Goal: Task Accomplishment & Management: Complete application form

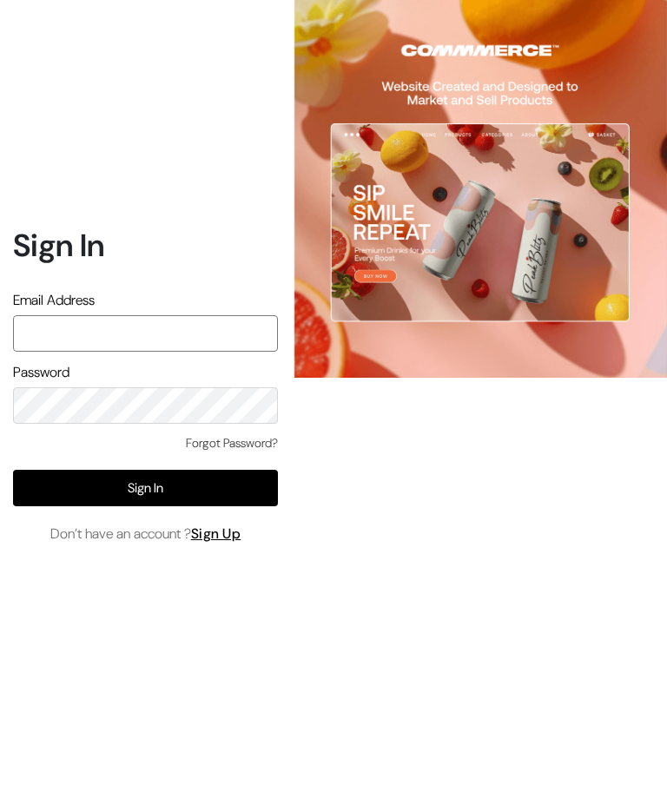
click at [141, 351] on input "text" at bounding box center [145, 333] width 265 height 36
type input "Inthepottershands.com@gmail.com"
click at [401, 509] on div at bounding box center [472, 392] width 389 height 785
click at [208, 506] on button "Sign In" at bounding box center [145, 488] width 265 height 36
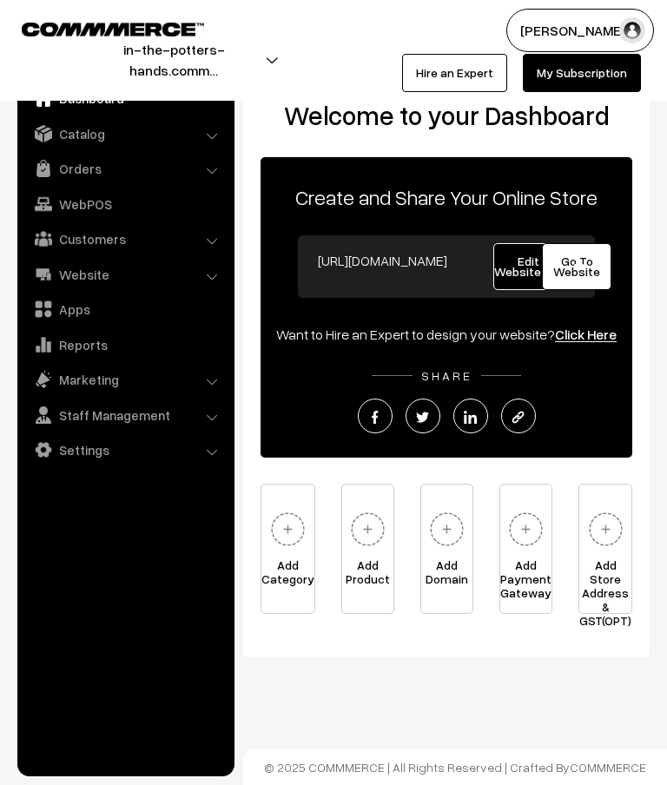
click at [91, 129] on link "Catalog" at bounding box center [125, 133] width 207 height 31
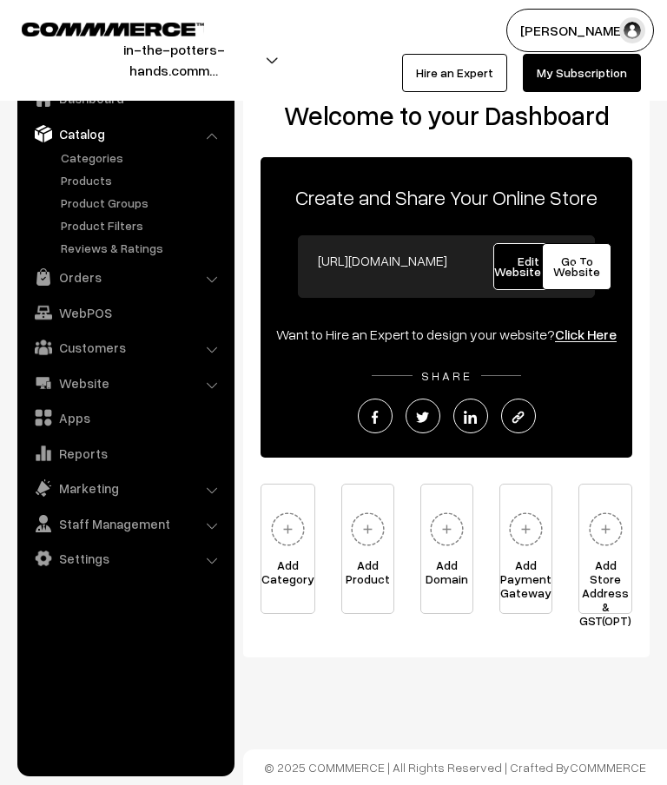
click at [110, 153] on link "Categories" at bounding box center [142, 157] width 172 height 18
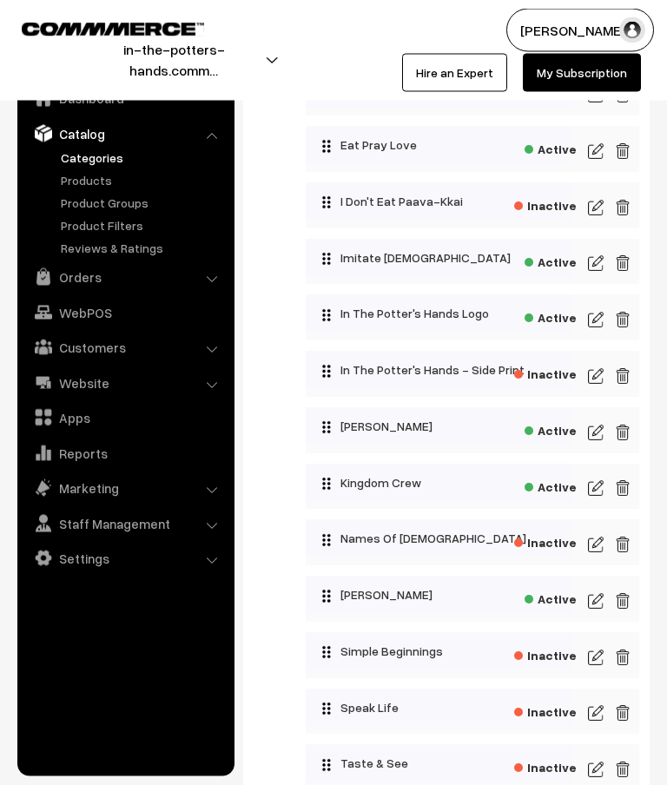
scroll to position [927, 0]
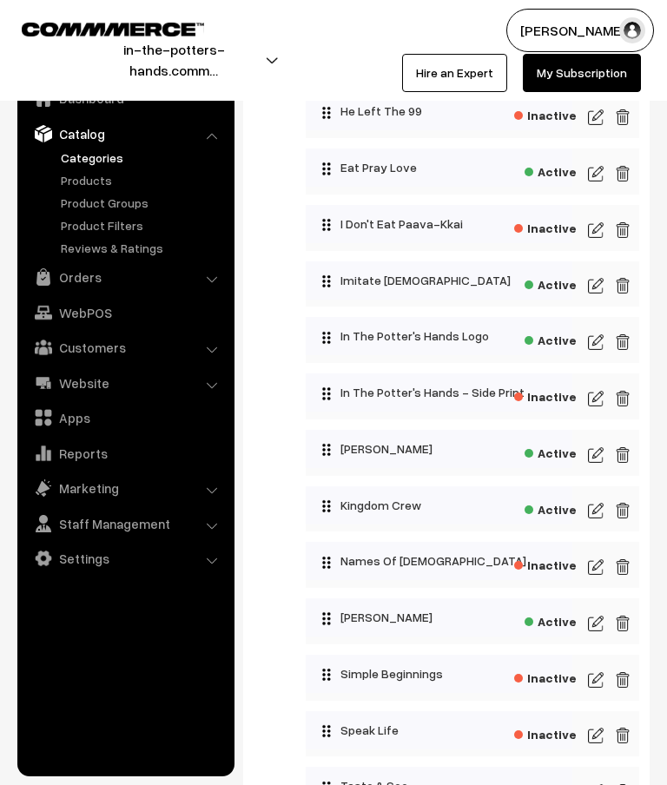
click at [598, 514] on img at bounding box center [596, 510] width 16 height 21
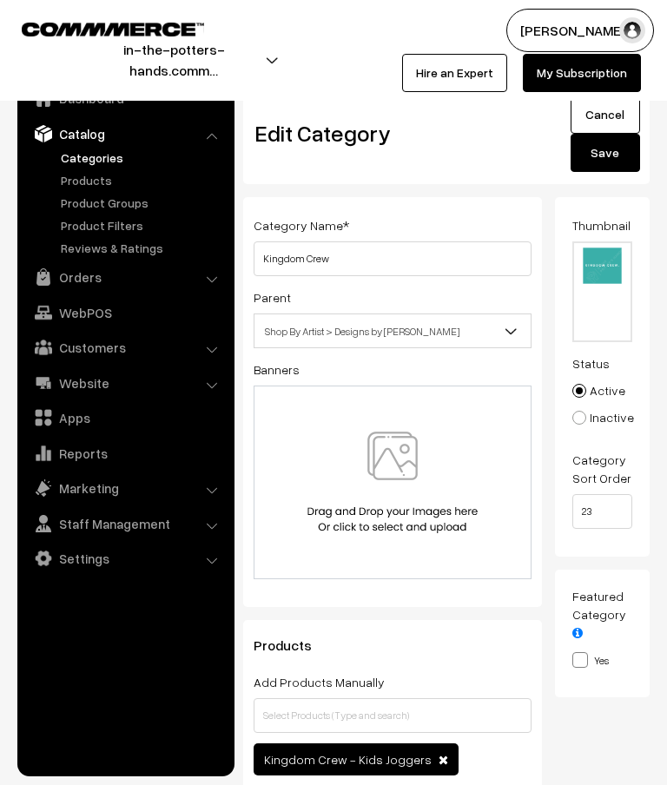
scroll to position [67, 0]
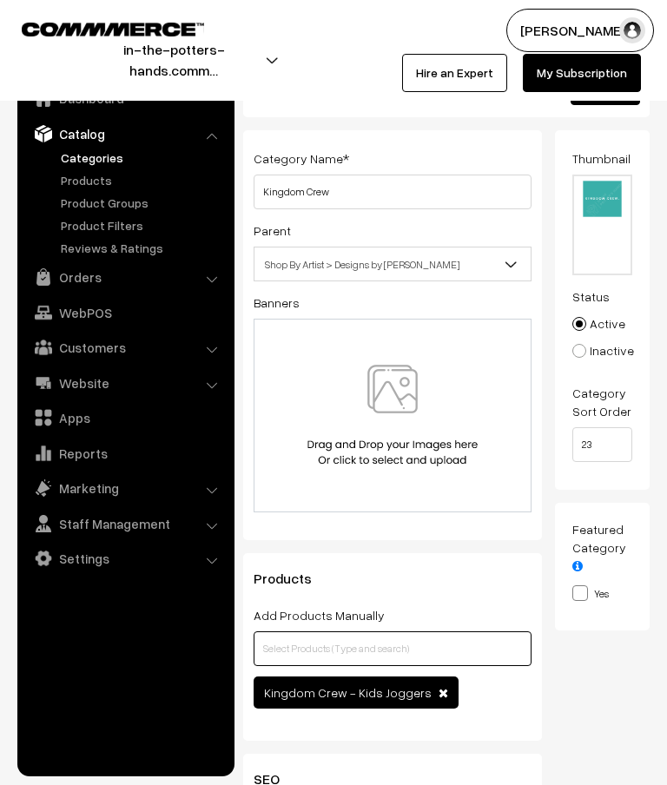
click at [430, 654] on input "text" at bounding box center [392, 648] width 278 height 35
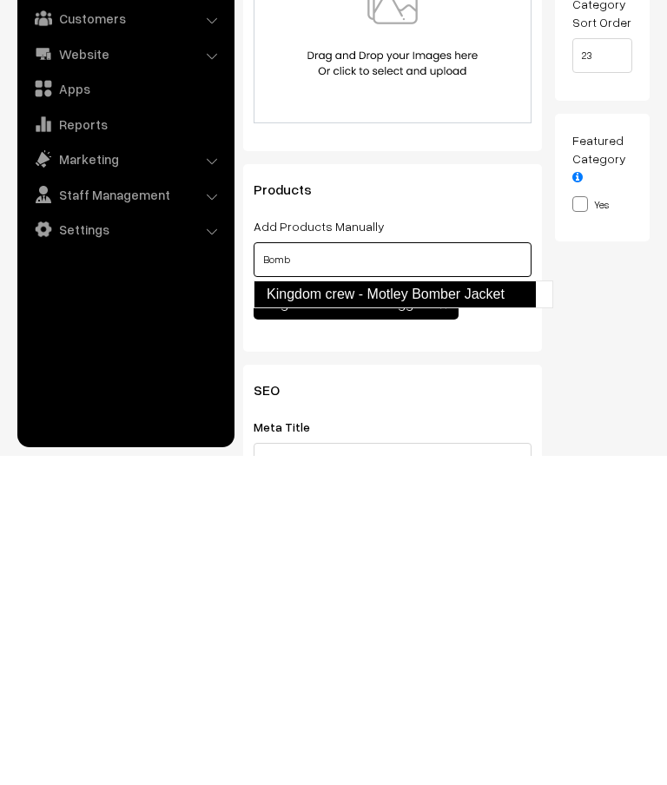
click at [497, 609] on link "Kingdom crew - Motley Bomber Jacket" at bounding box center [394, 623] width 282 height 28
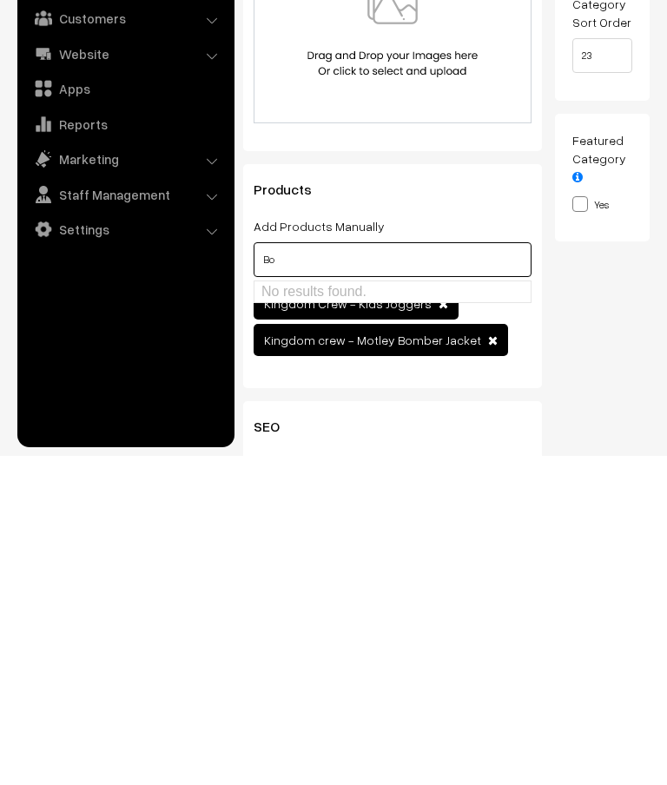
type input "B"
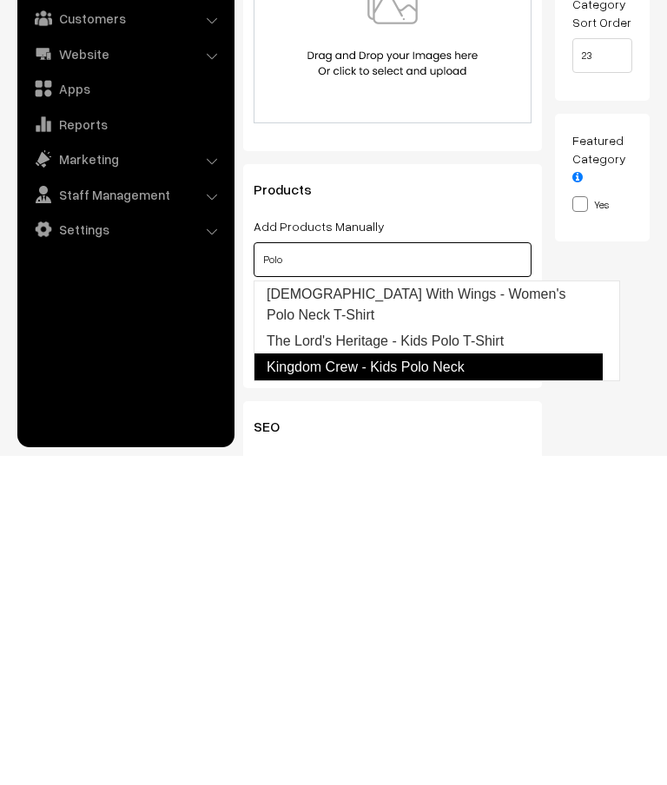
click at [461, 682] on link "Kingdom Crew - Kids Polo Neck" at bounding box center [427, 696] width 349 height 28
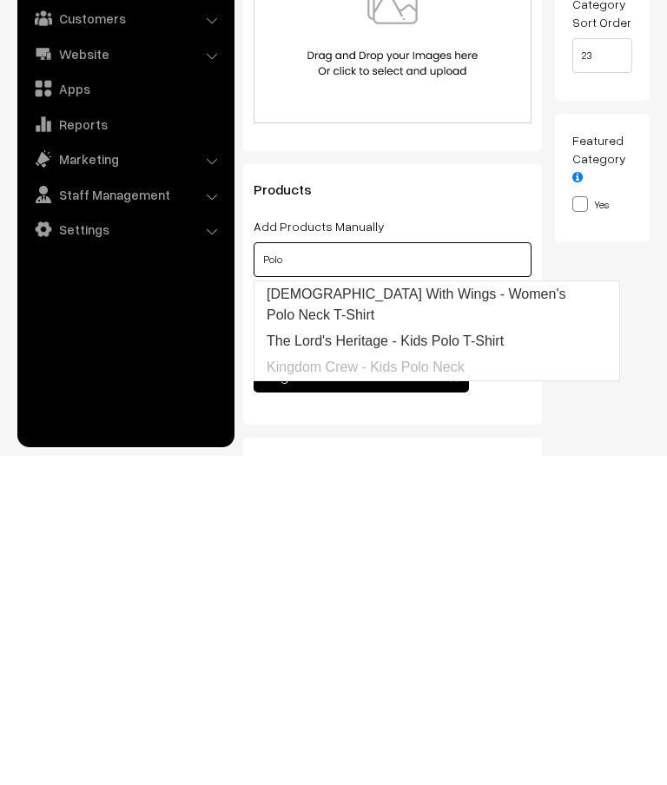
type input "Polo"
click at [615, 418] on div "Thumbnail Drag and drop a file here or click Ooops, something wrong appended. 1…" at bounding box center [609, 418] width 108 height 696
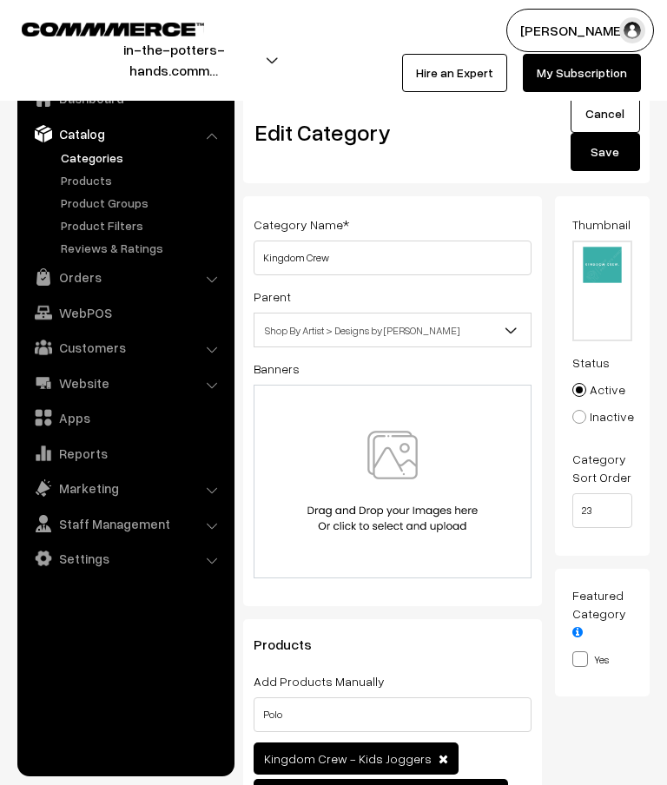
scroll to position [0, 0]
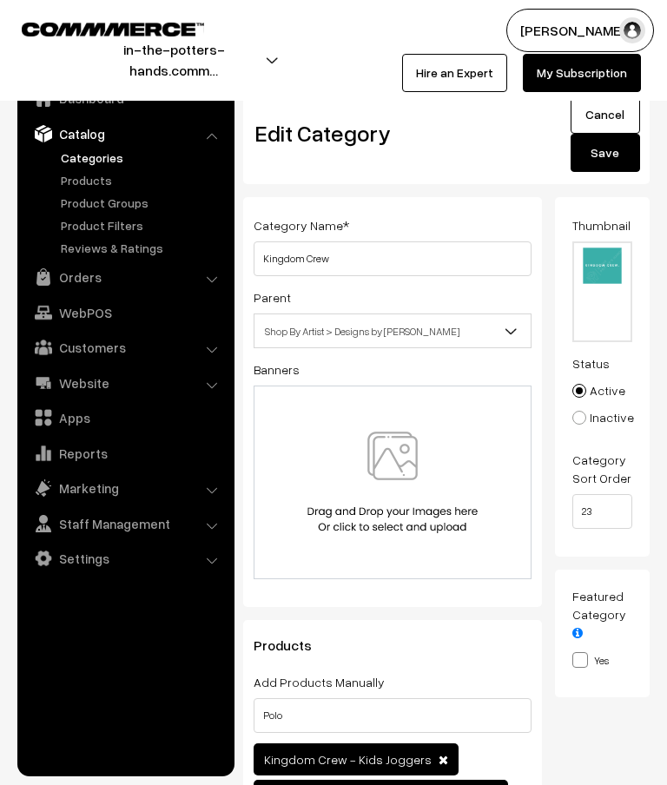
click at [616, 156] on button "Save" at bounding box center [604, 153] width 69 height 38
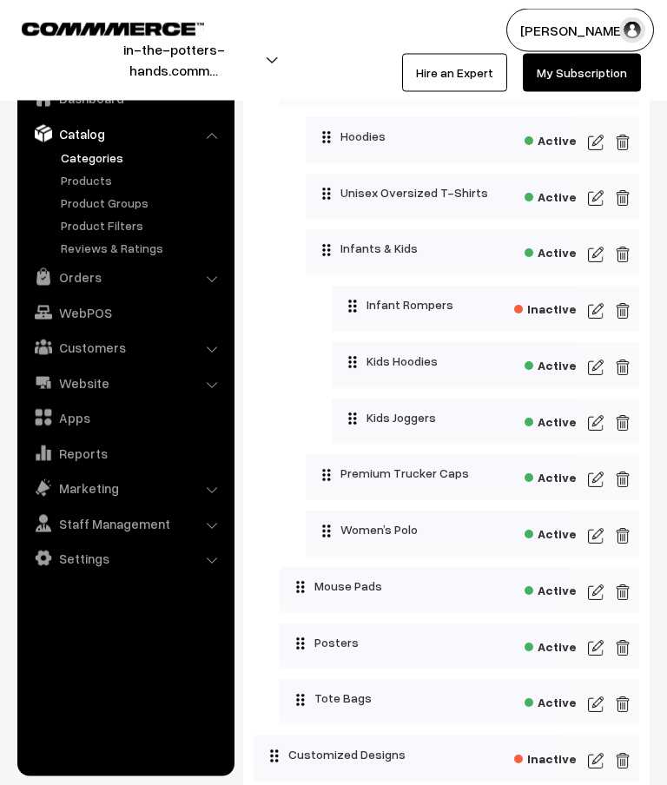
scroll to position [2273, 0]
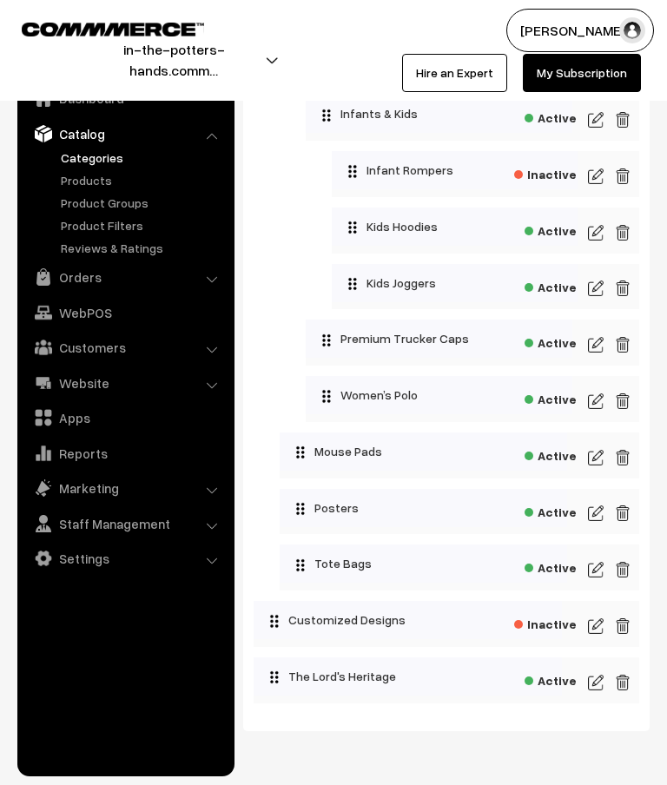
click at [601, 686] on img at bounding box center [596, 682] width 16 height 21
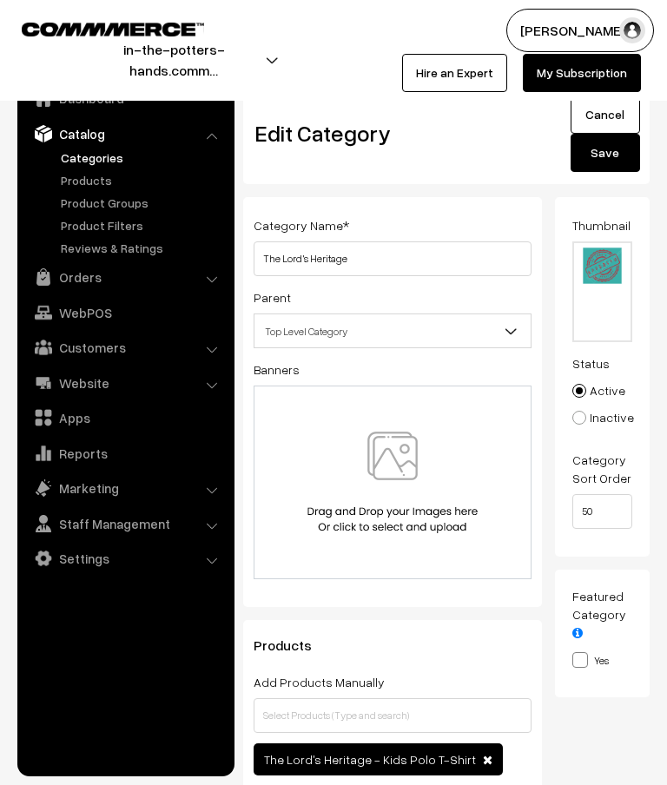
click at [500, 332] on span "Top Level Category" at bounding box center [392, 331] width 276 height 30
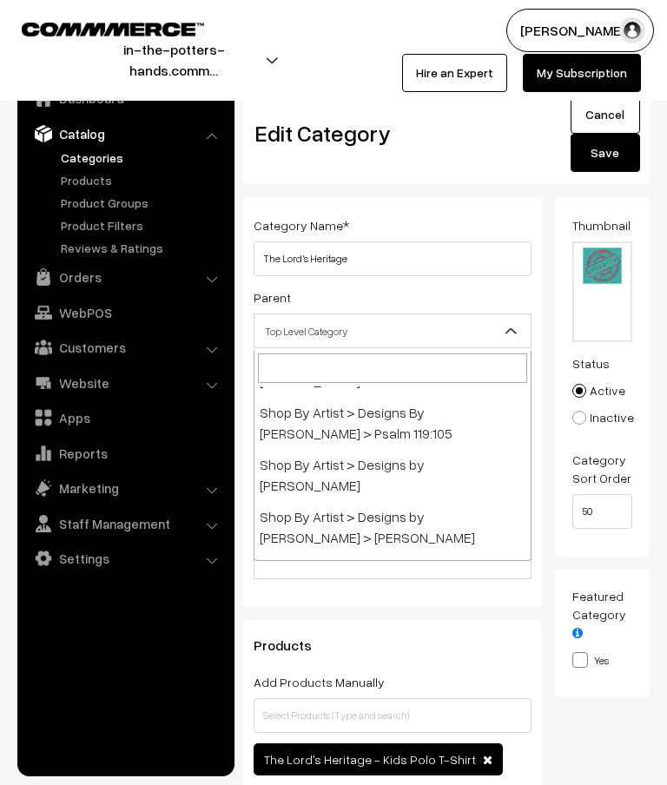
scroll to position [266, 0]
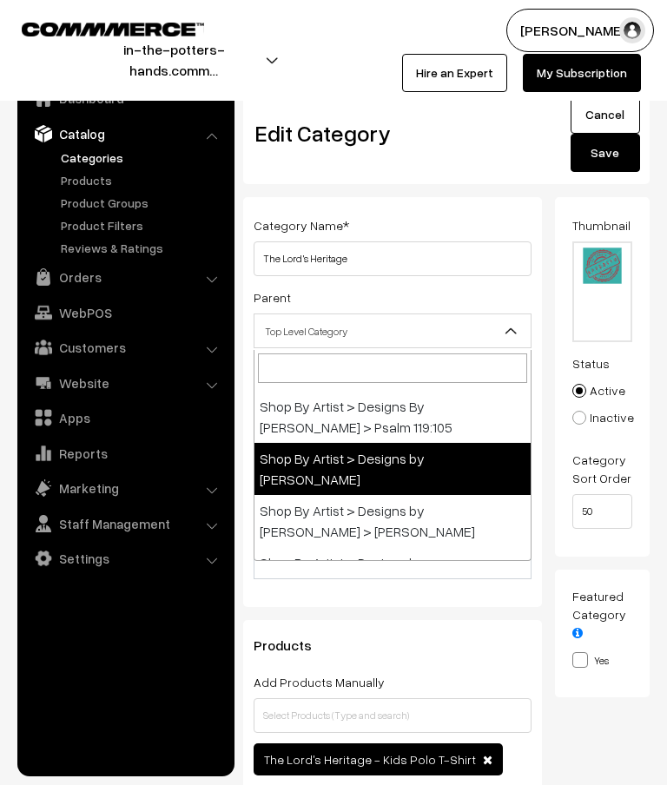
select select "14"
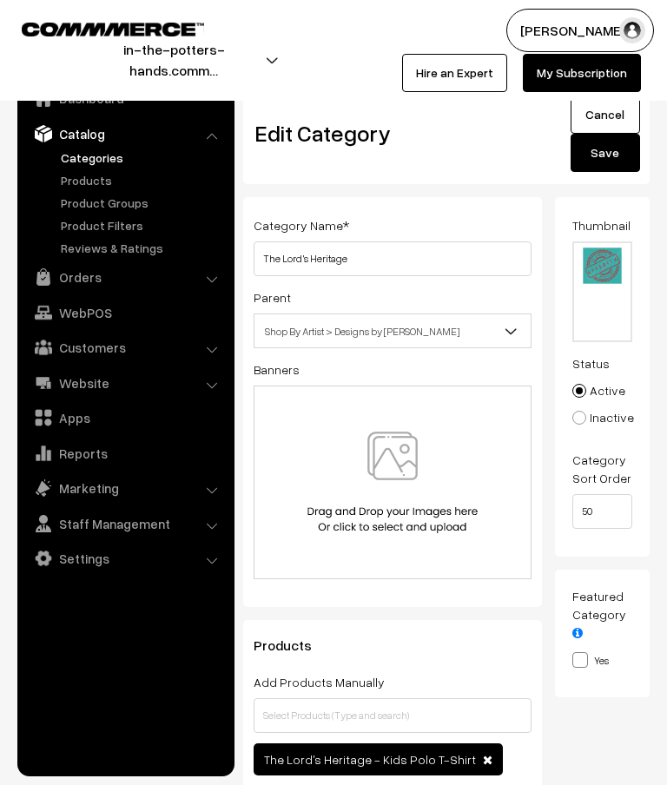
click at [614, 153] on button "Save" at bounding box center [604, 153] width 69 height 38
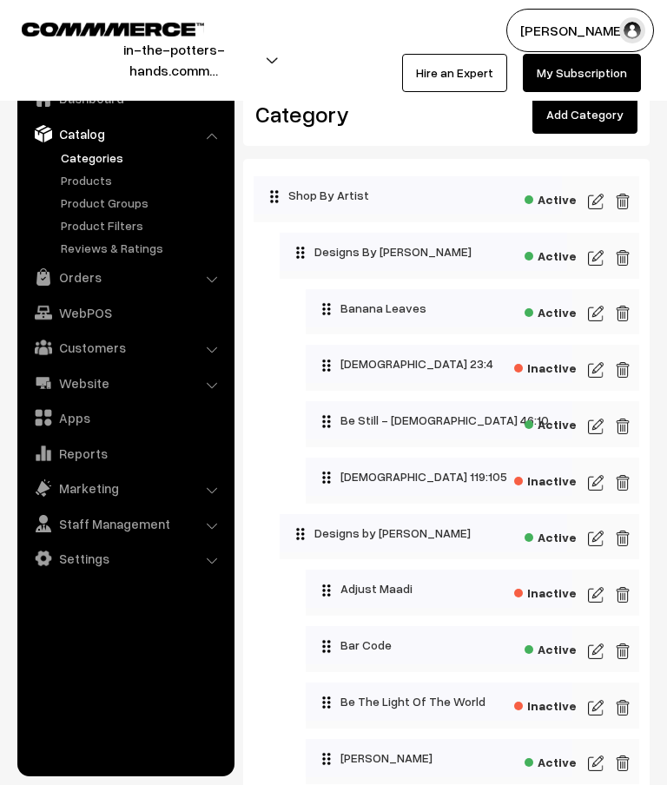
click at [593, 123] on link "Add Category" at bounding box center [584, 114] width 105 height 38
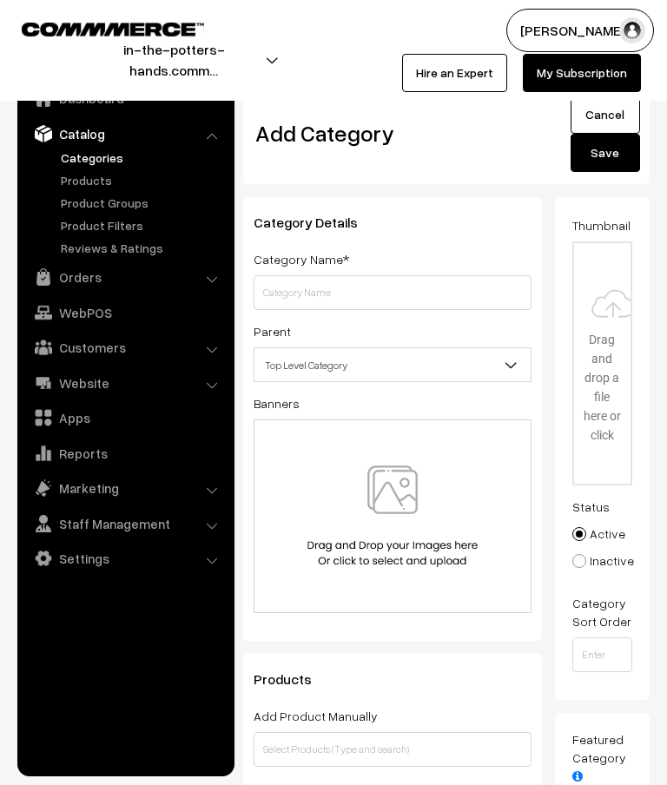
click at [385, 290] on input "text" at bounding box center [392, 292] width 278 height 35
type input "Kids Polo"
click at [503, 365] on b at bounding box center [511, 364] width 17 height 17
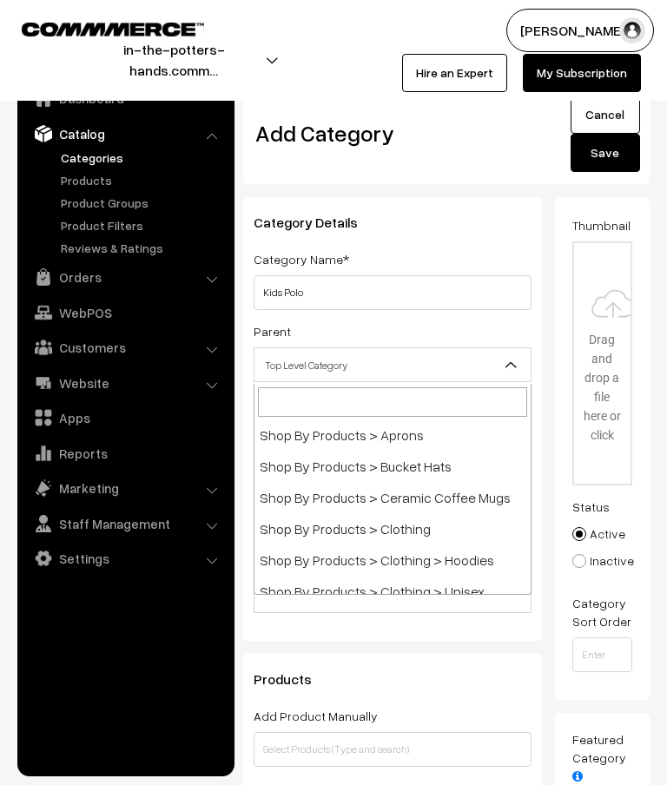
scroll to position [1921, 0]
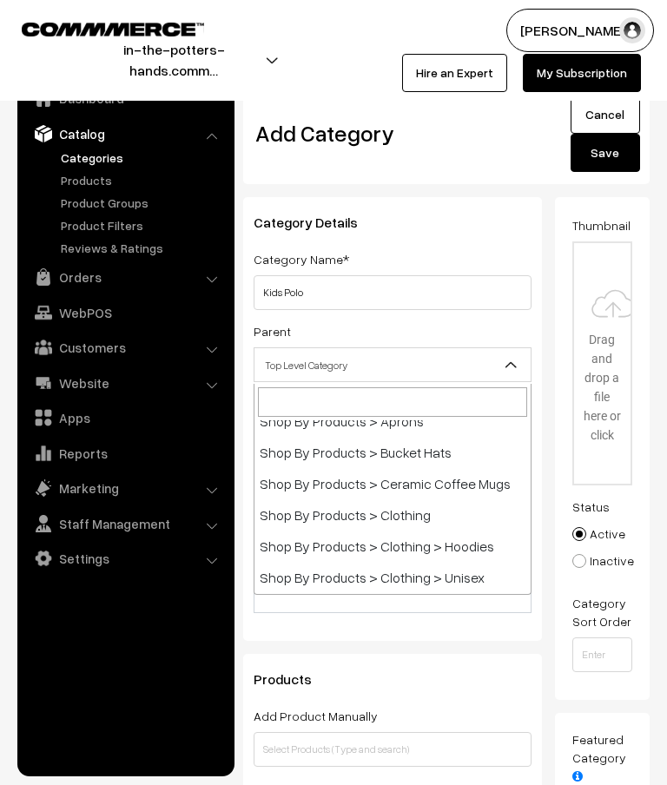
select select "53"
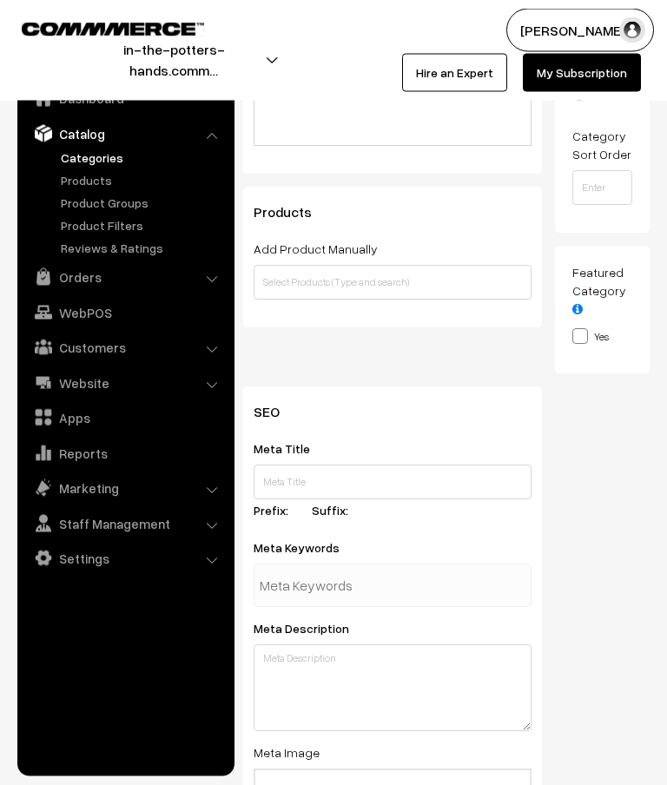
scroll to position [467, 0]
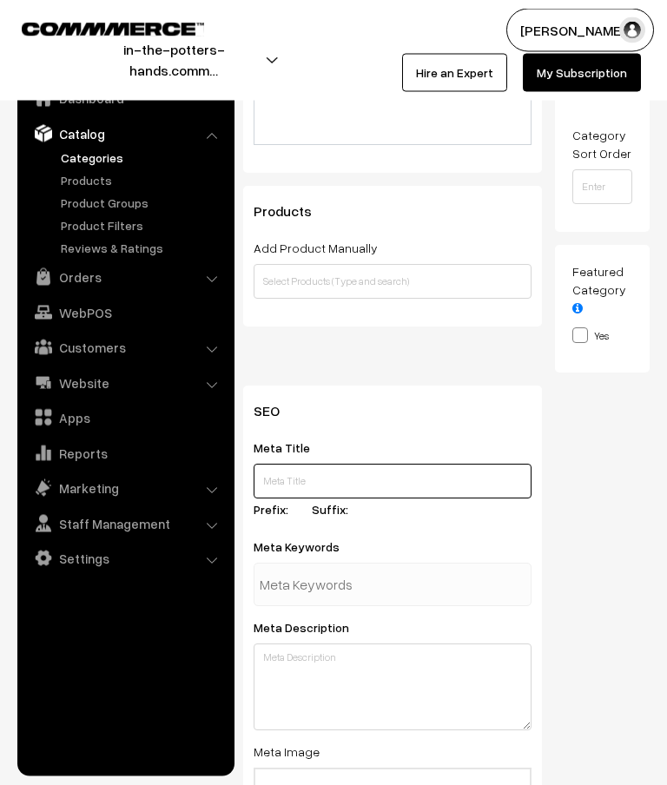
click at [443, 489] on input "text" at bounding box center [392, 481] width 278 height 35
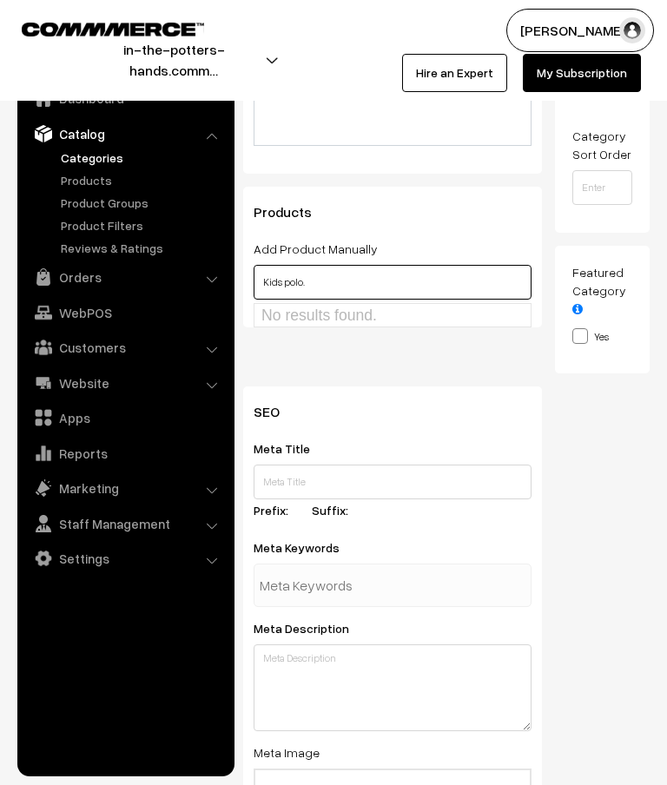
click at [316, 290] on input "Kids polo." at bounding box center [392, 282] width 278 height 35
click at [333, 288] on input "Kids polo." at bounding box center [392, 282] width 278 height 35
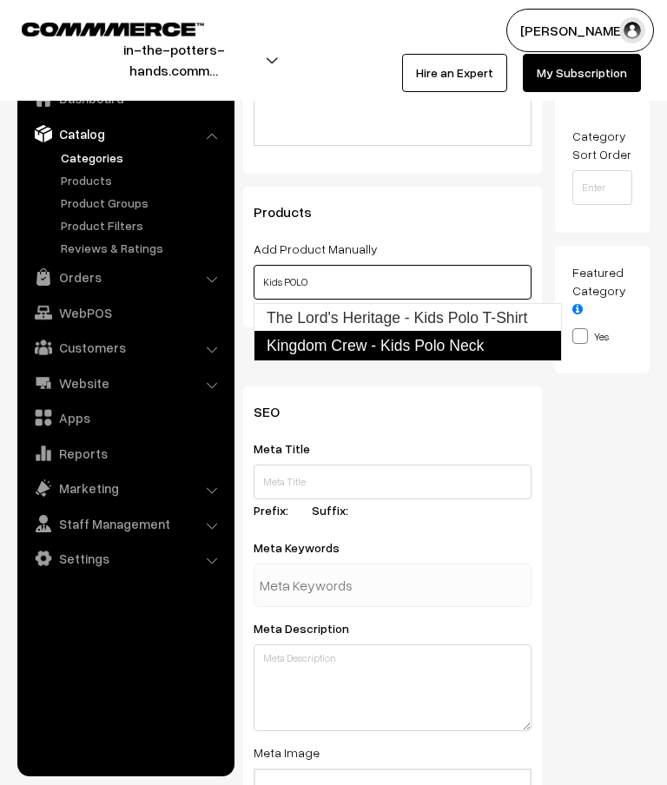
click at [427, 348] on link "Kingdom Crew - Kids Polo Neck" at bounding box center [407, 346] width 308 height 30
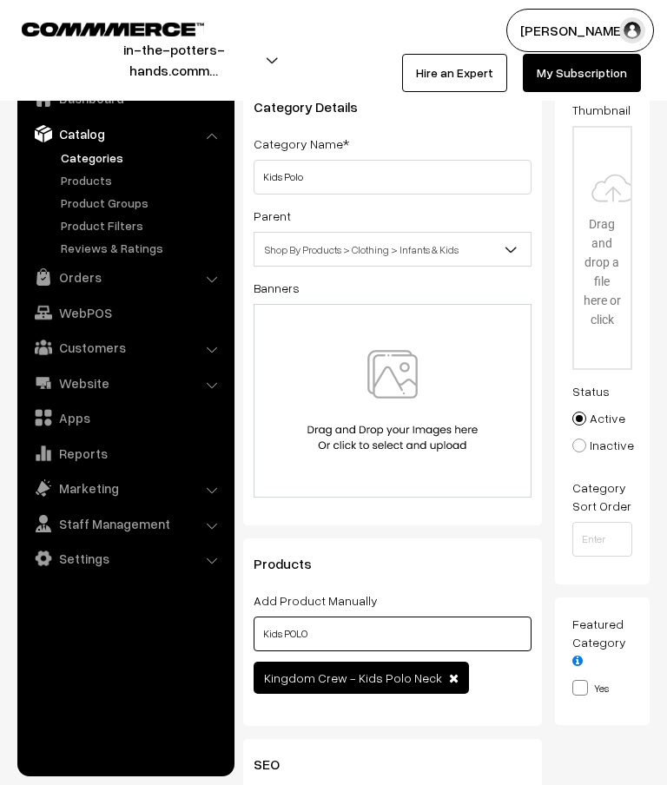
scroll to position [0, 0]
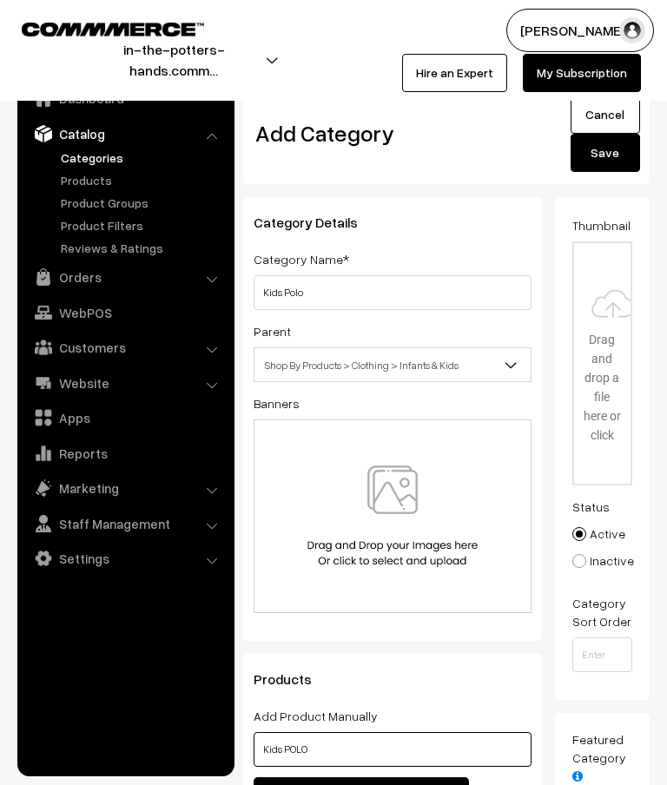
type input "Kids POLO"
click at [605, 154] on button "Save" at bounding box center [604, 153] width 69 height 38
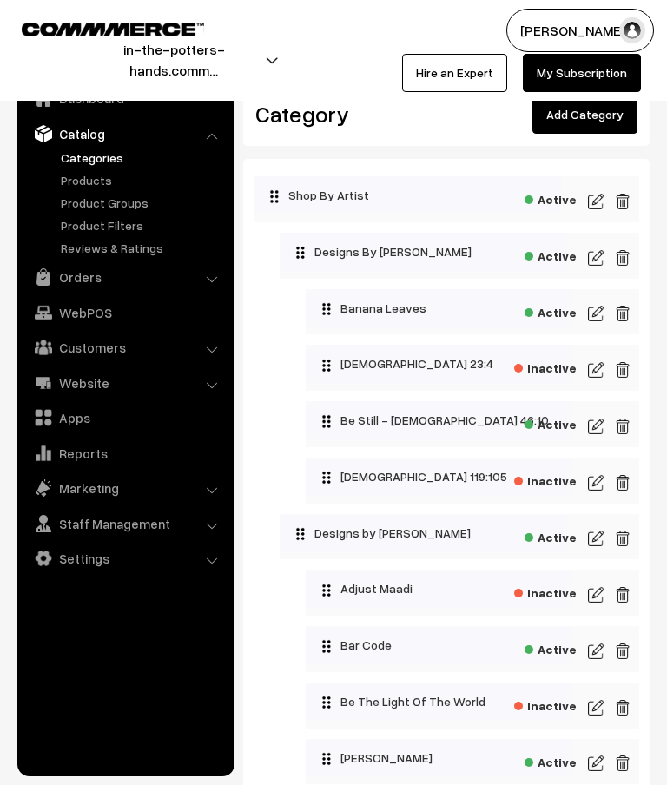
click at [580, 124] on link "Add Category" at bounding box center [584, 114] width 105 height 38
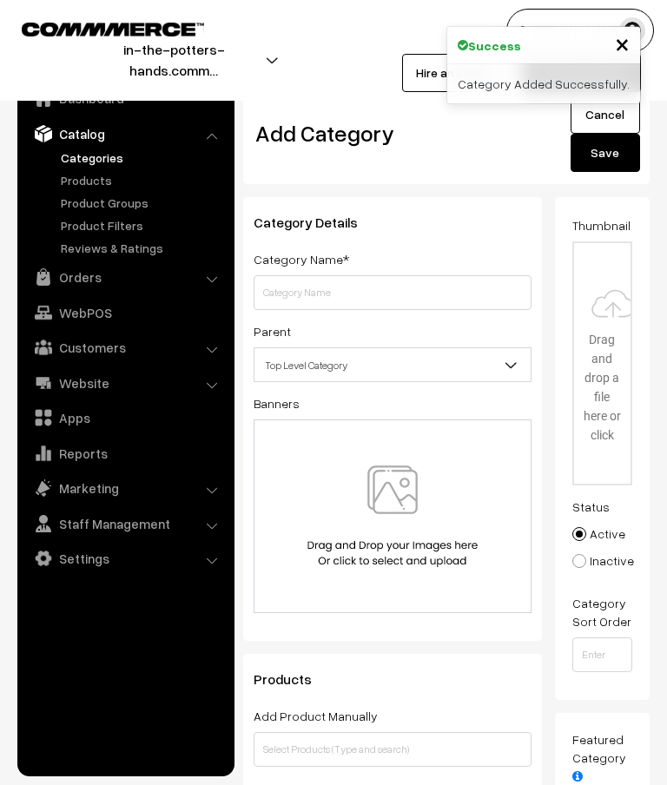
click at [427, 279] on input "text" at bounding box center [392, 292] width 278 height 35
click at [391, 291] on input "text" at bounding box center [392, 292] width 278 height 35
click at [363, 299] on input "text" at bounding box center [392, 292] width 278 height 35
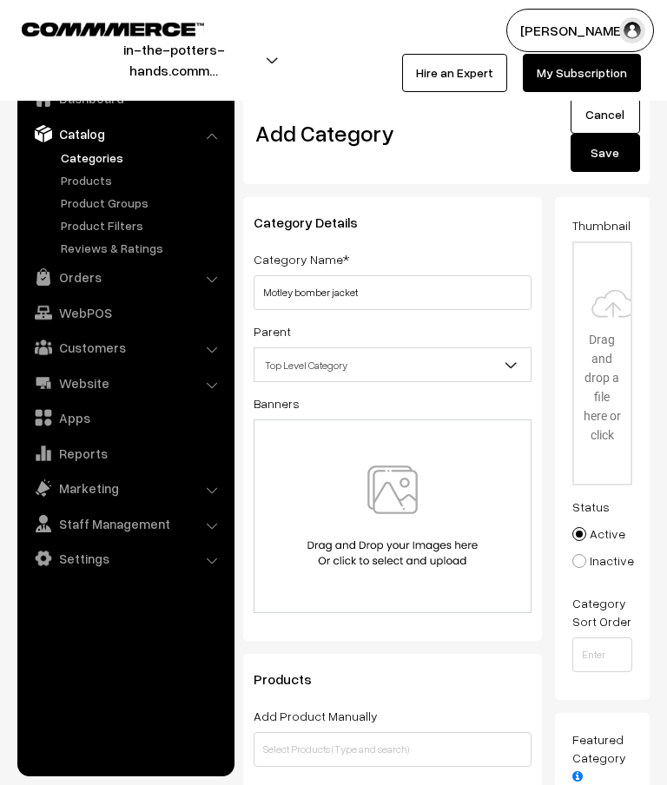
click at [307, 288] on input "Motley bomber jacket" at bounding box center [392, 292] width 278 height 35
click at [347, 295] on input "Motley Bomber jacket" at bounding box center [392, 292] width 278 height 35
type input "Motley Bomber Jacket"
click at [489, 376] on span "Top Level Category" at bounding box center [392, 365] width 276 height 30
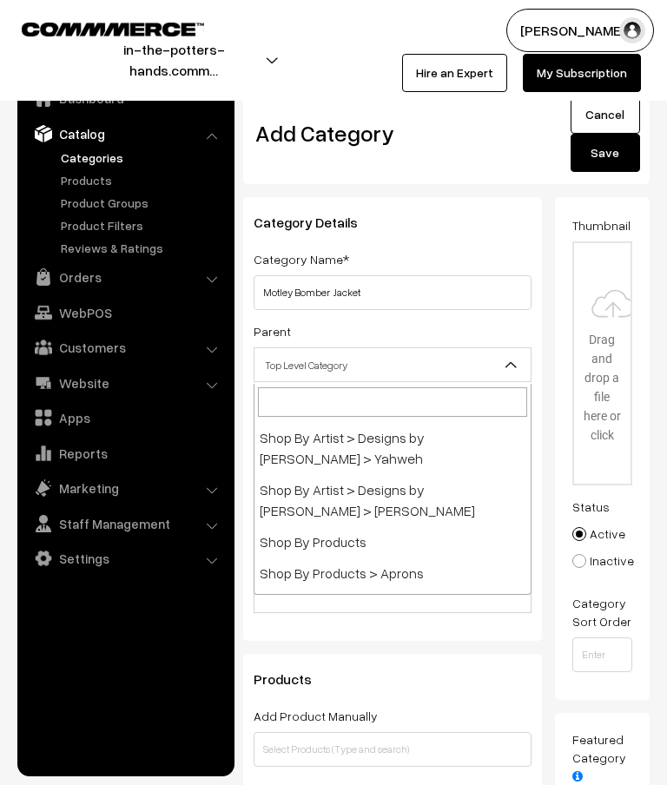
scroll to position [1764, 0]
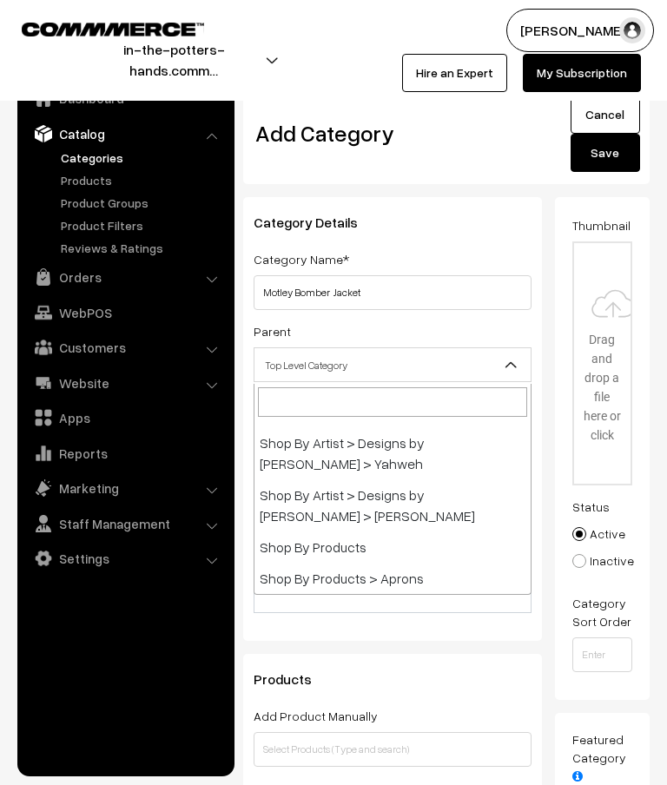
select select "3"
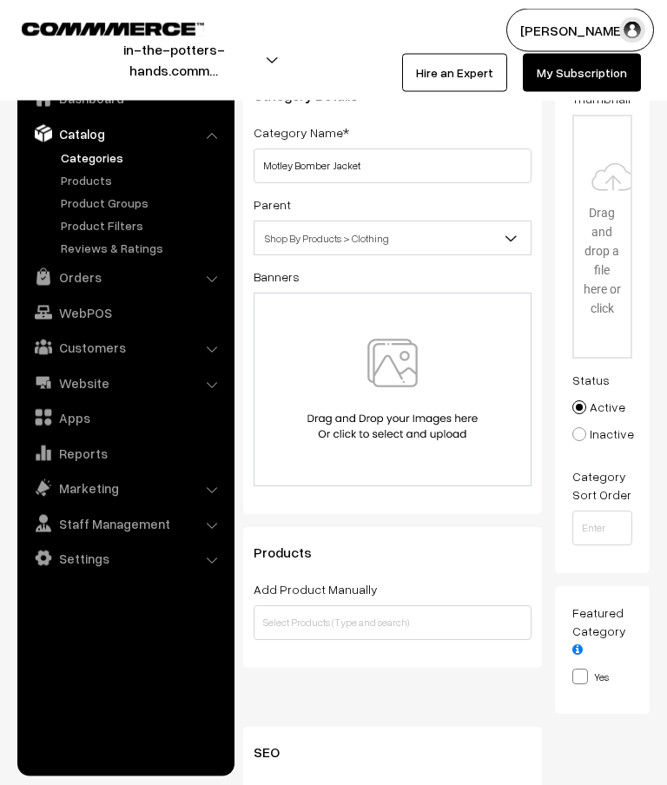
scroll to position [127, 0]
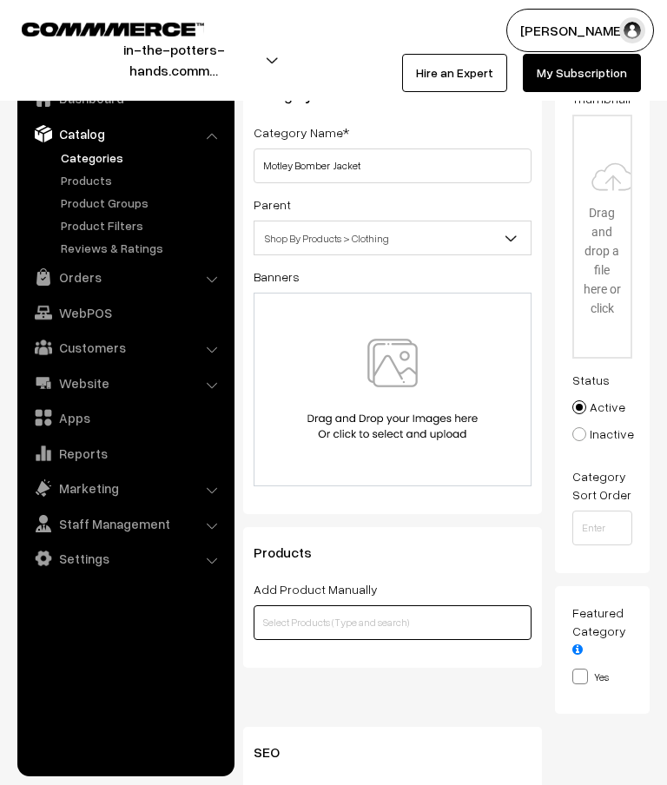
click at [385, 621] on input "text" at bounding box center [392, 622] width 278 height 35
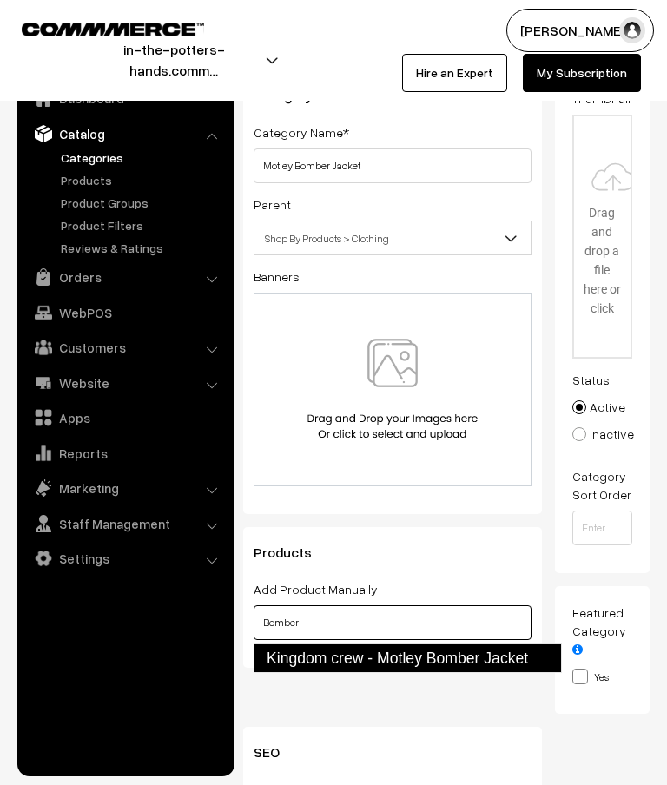
click at [388, 661] on link "Kingdom crew - Motley Bomber Jacket" at bounding box center [407, 658] width 308 height 30
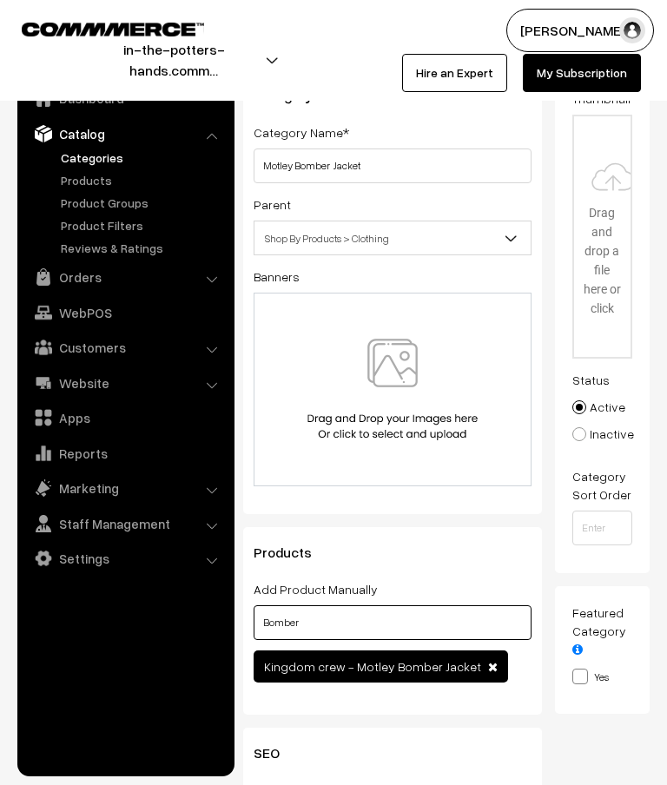
scroll to position [0, 0]
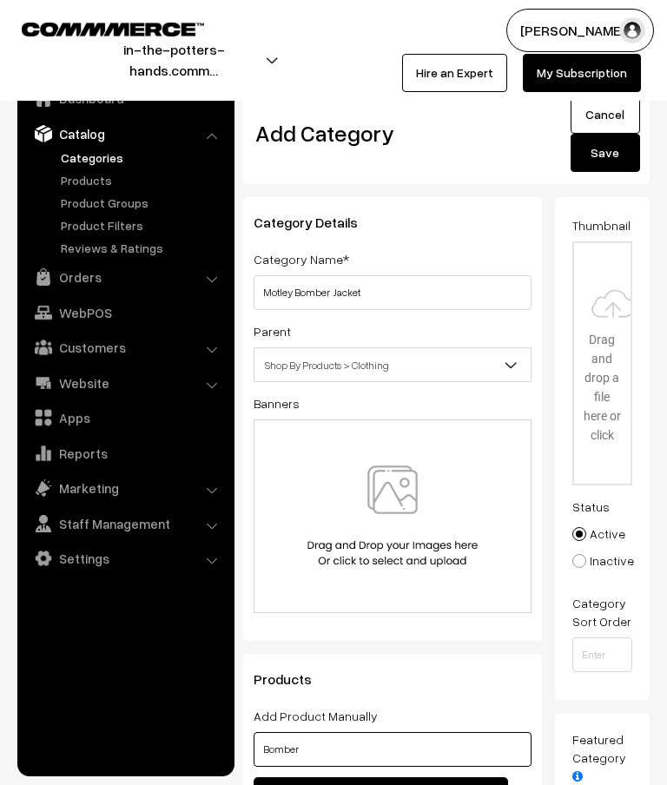
type input "Bomber"
click at [608, 160] on button "Save" at bounding box center [604, 153] width 69 height 38
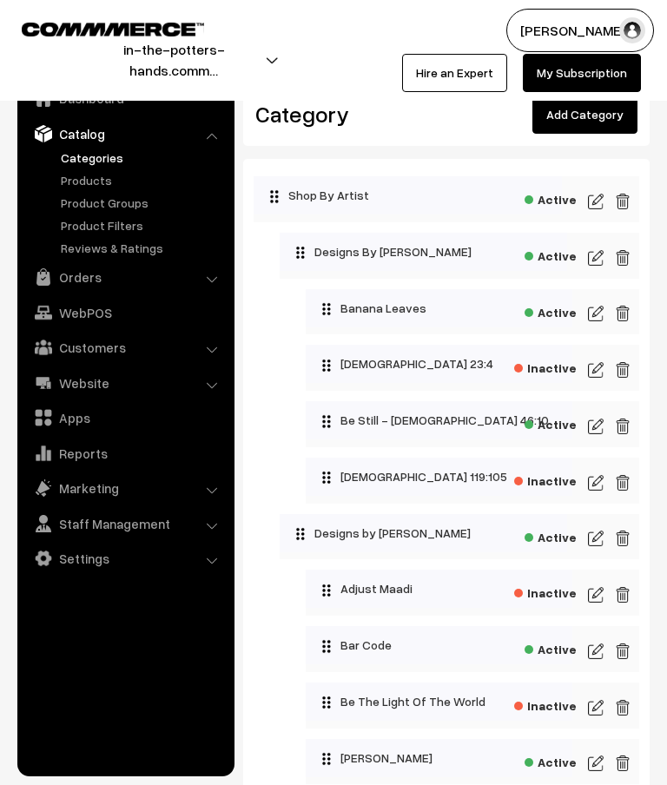
click at [602, 121] on link "Add Category" at bounding box center [584, 114] width 105 height 38
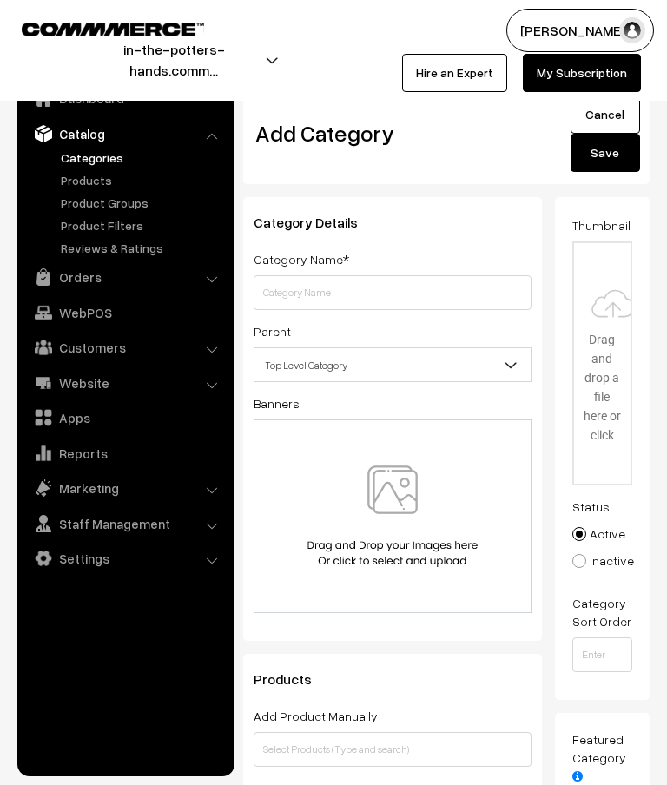
click at [378, 285] on input "text" at bounding box center [392, 292] width 278 height 35
type input "Anchor Of My Soul"
click at [491, 366] on span "Top Level Category" at bounding box center [392, 365] width 276 height 30
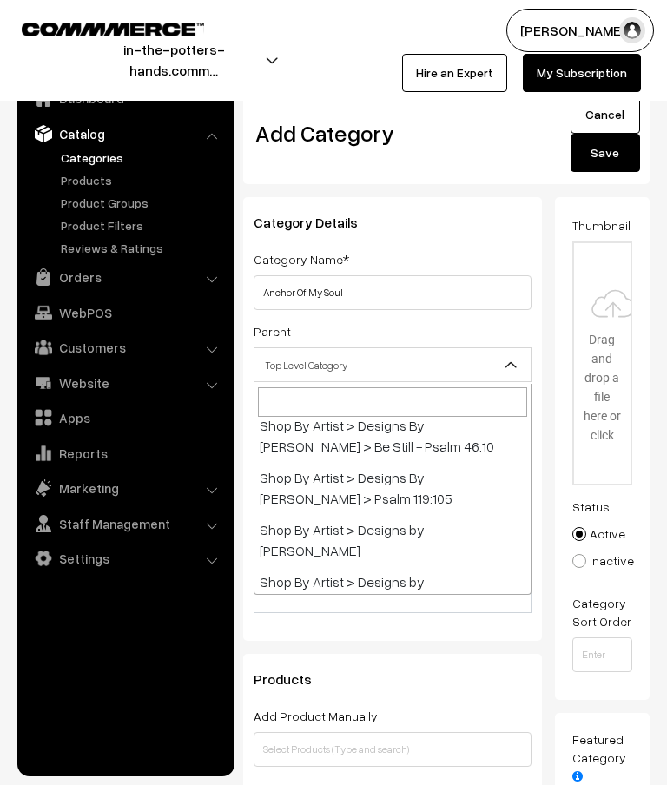
scroll to position [234, 0]
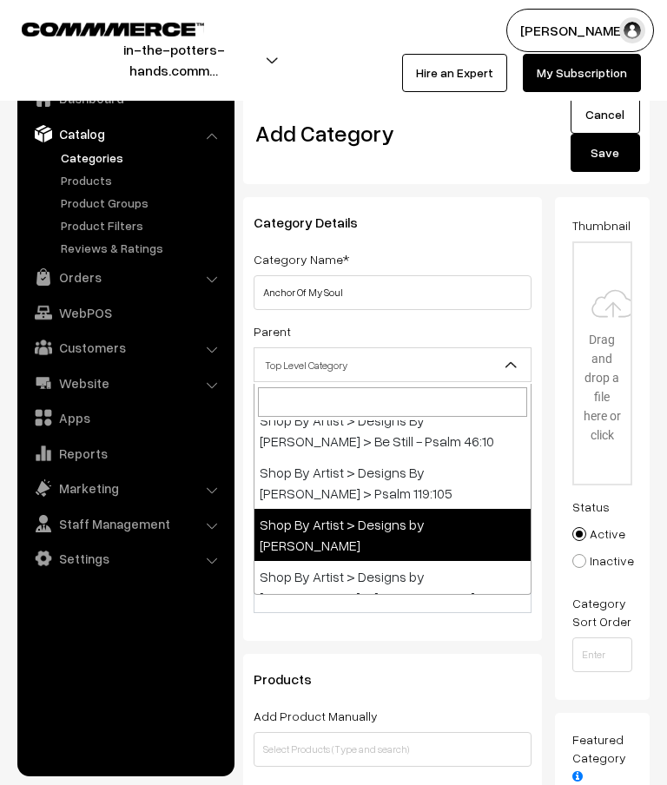
select select "14"
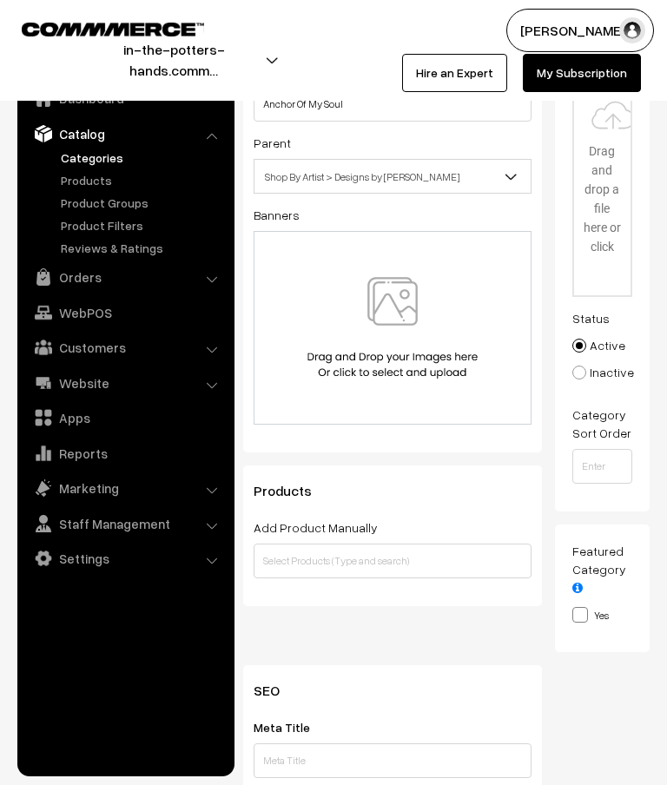
scroll to position [363, 0]
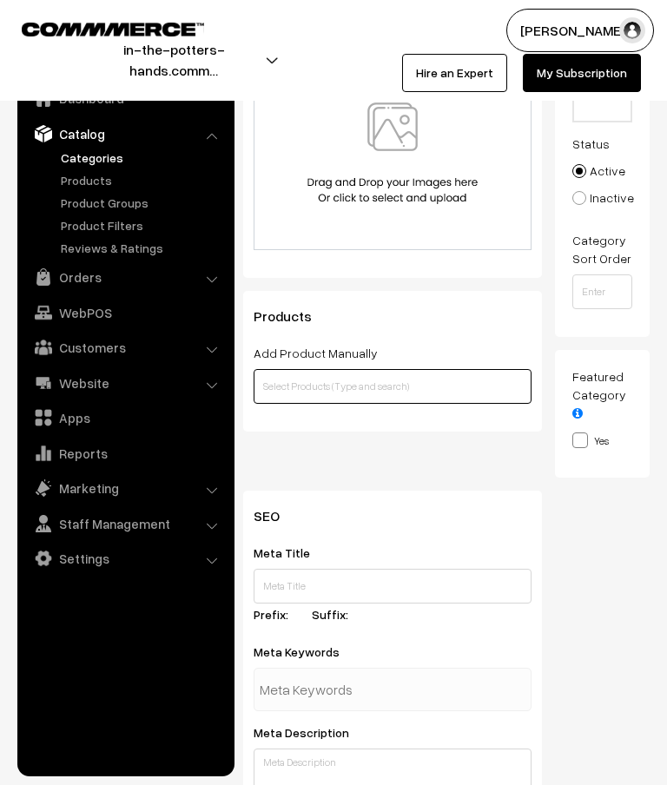
click at [403, 388] on input "text" at bounding box center [392, 386] width 278 height 35
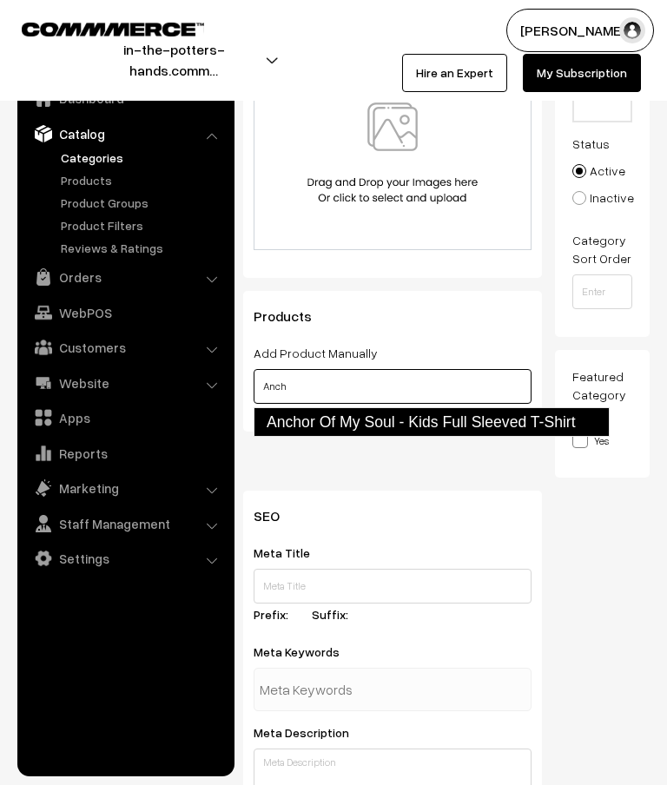
click at [443, 427] on link "Anchor Of My Soul - Kids Full Sleeved T-Shirt" at bounding box center [431, 422] width 356 height 30
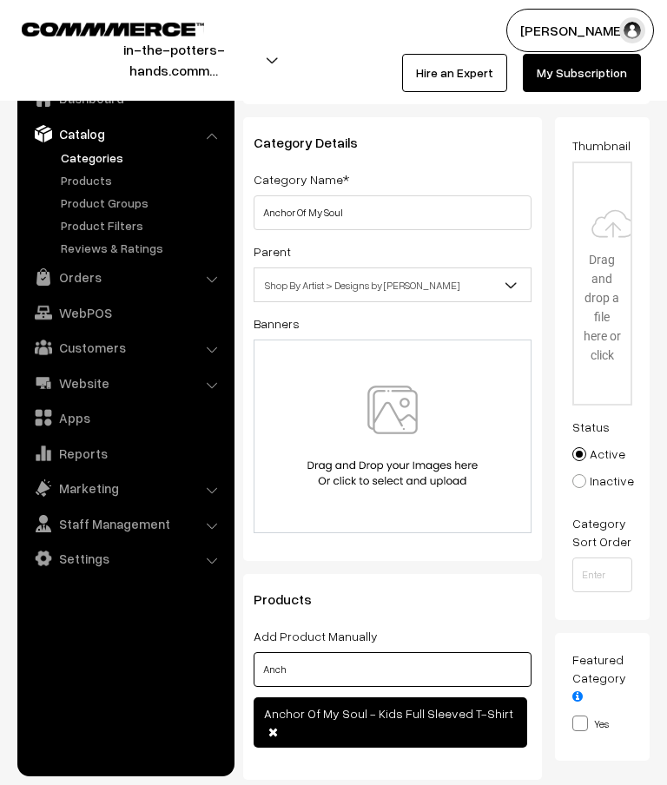
scroll to position [0, 0]
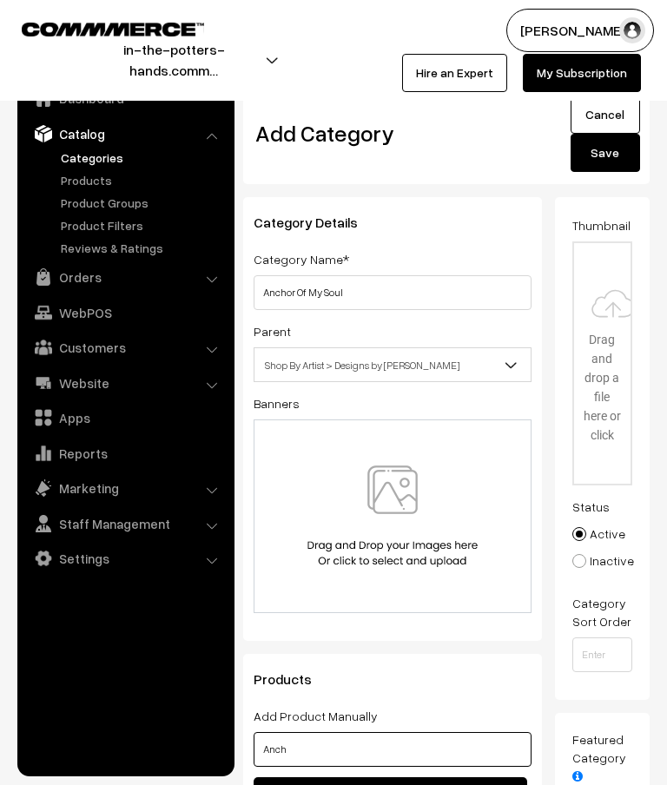
type input "Anch"
click at [616, 168] on button "Save" at bounding box center [604, 153] width 69 height 38
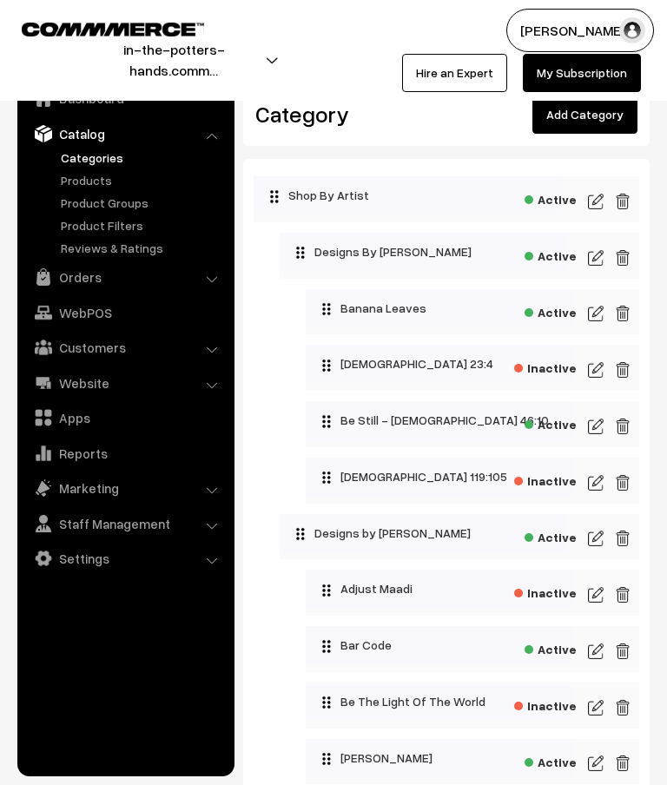
click at [588, 121] on link "Add Category" at bounding box center [584, 114] width 105 height 38
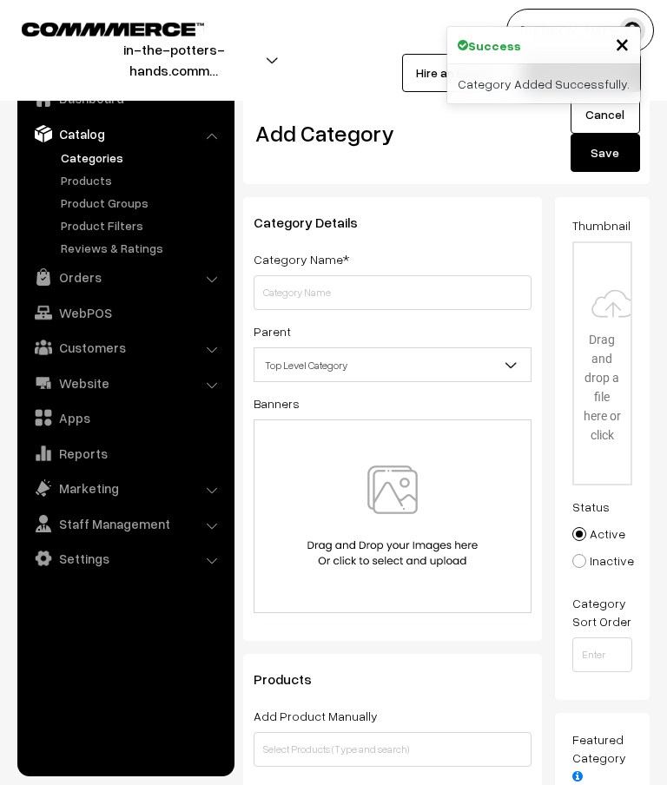
click at [375, 287] on input "text" at bounding box center [392, 292] width 278 height 35
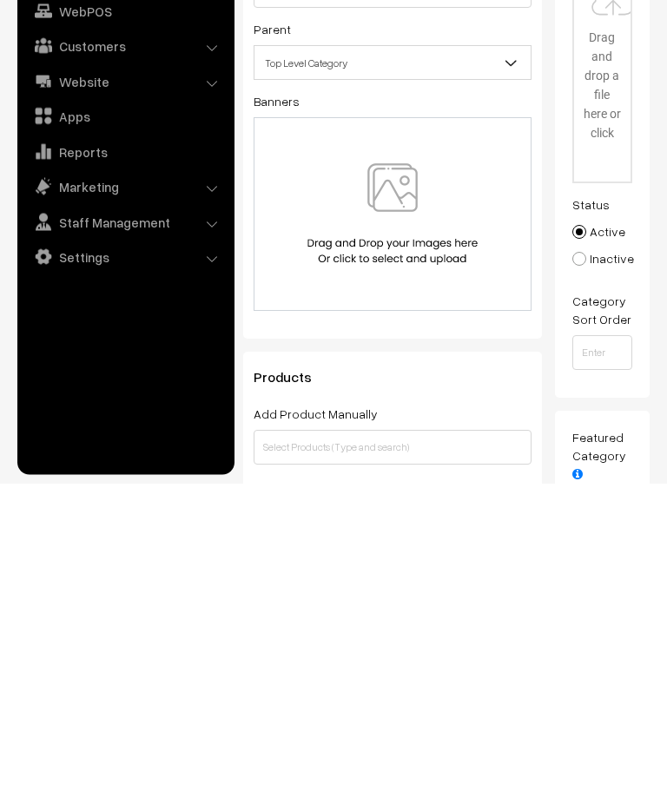
scroll to position [23, 0]
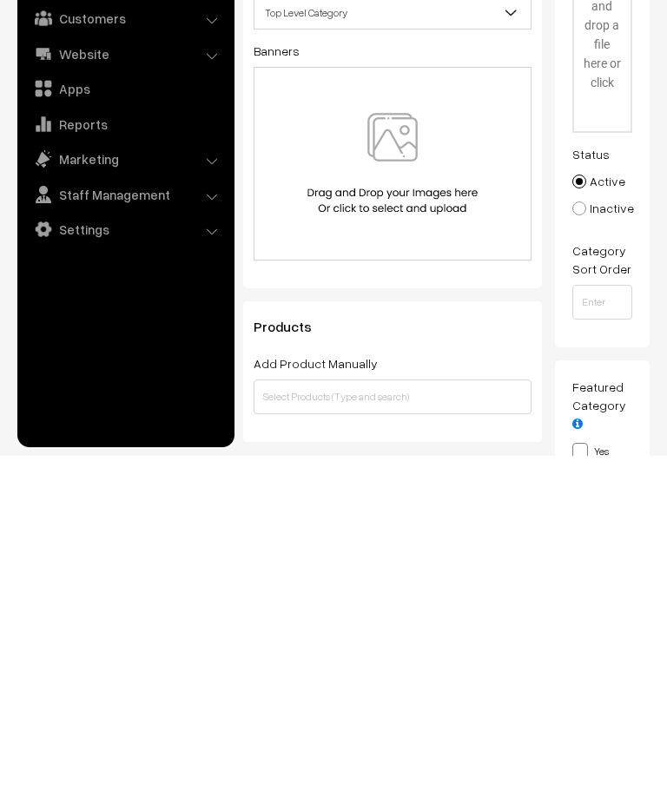
type input "Kids Full Sleeved T-Shirt"
click at [383, 708] on input "text" at bounding box center [392, 725] width 278 height 35
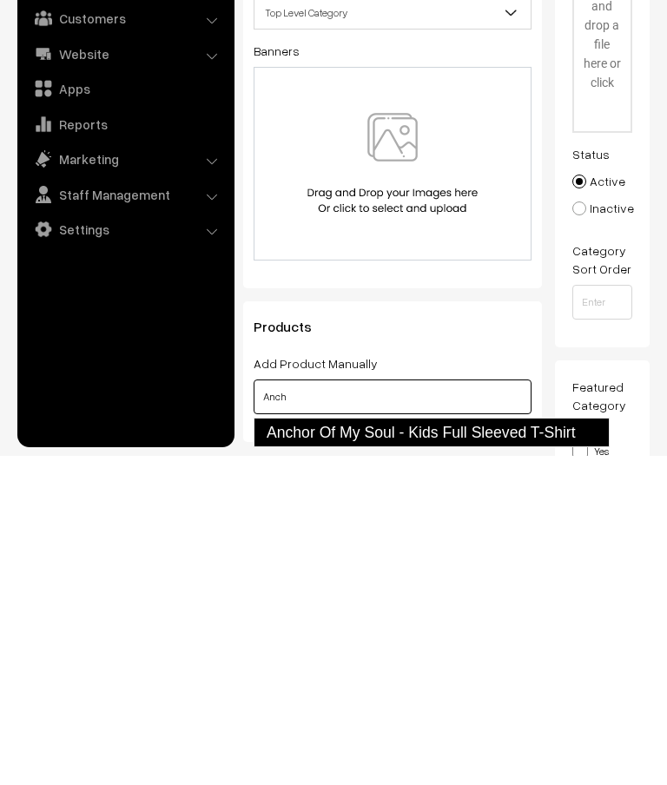
click at [448, 746] on link "Anchor Of My Soul - Kids Full Sleeved T-Shirt" at bounding box center [431, 761] width 356 height 30
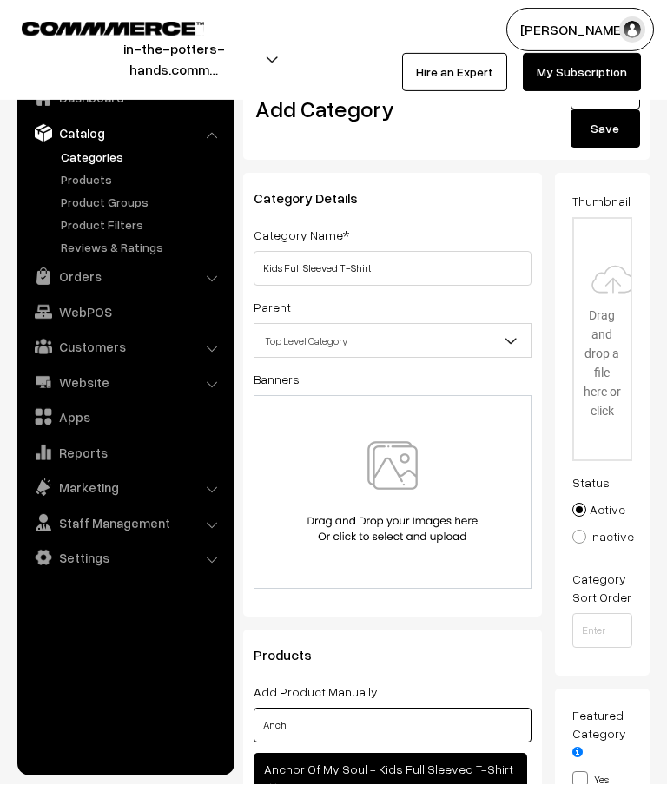
scroll to position [0, 0]
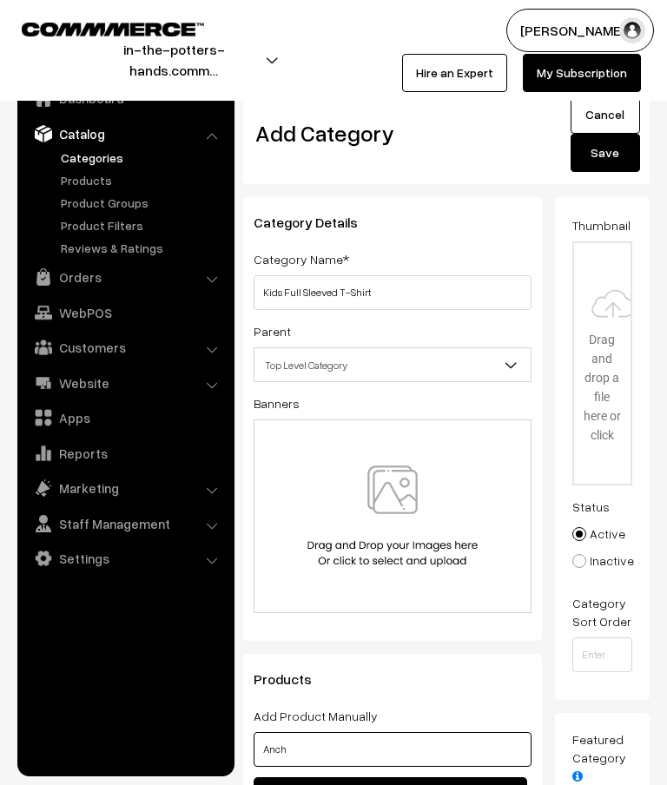
type input "Anch"
click at [596, 158] on button "Save" at bounding box center [604, 153] width 69 height 38
